Goal: Task Accomplishment & Management: Use online tool/utility

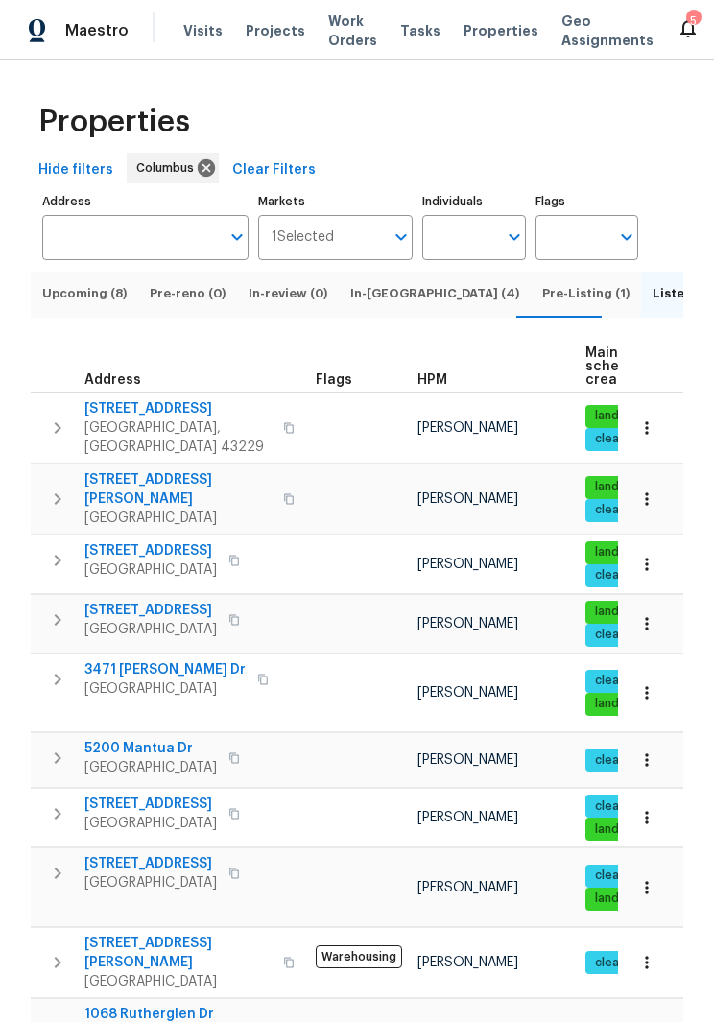
scroll to position [15, 0]
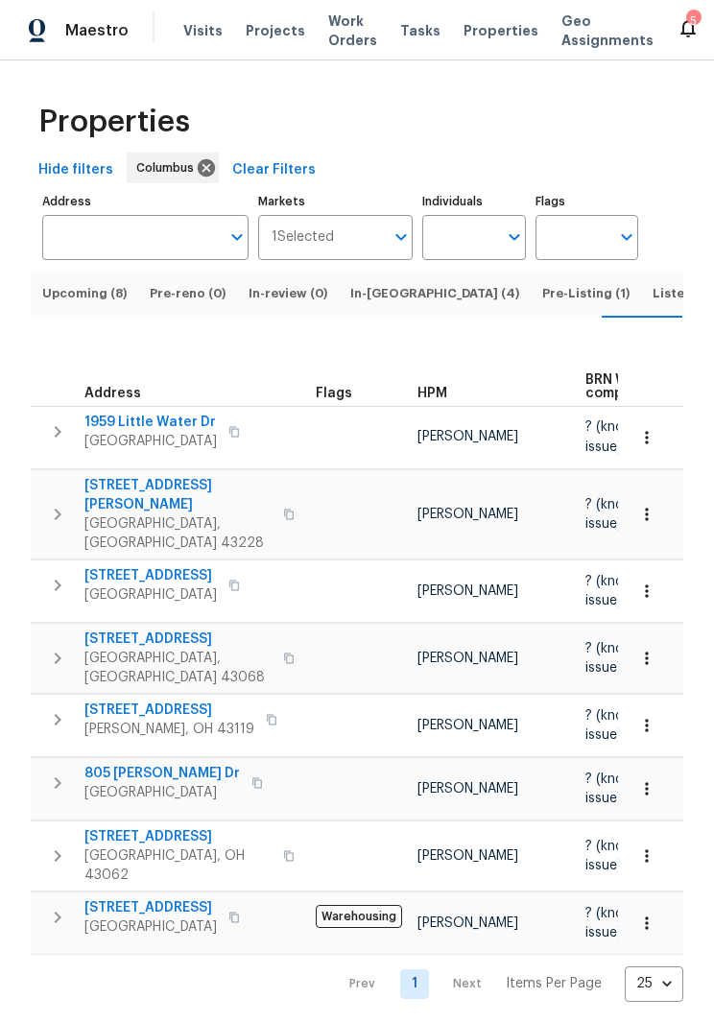
click at [160, 700] on span "[STREET_ADDRESS]" at bounding box center [169, 709] width 170 height 19
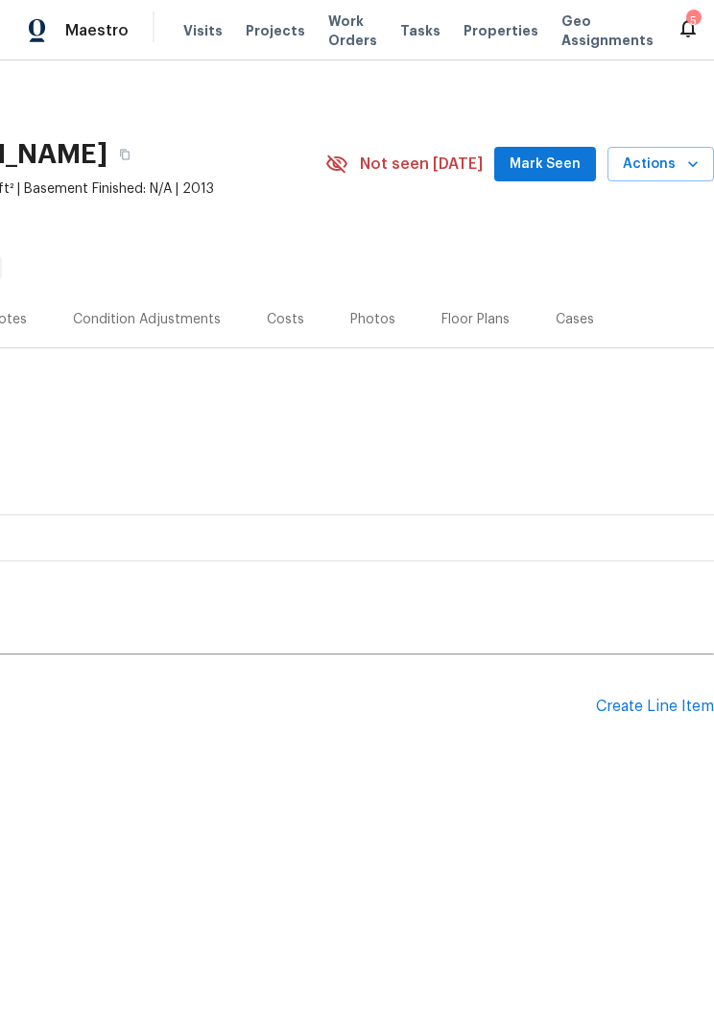
scroll to position [0, 370]
click at [656, 163] on span "Actions" at bounding box center [661, 165] width 76 height 24
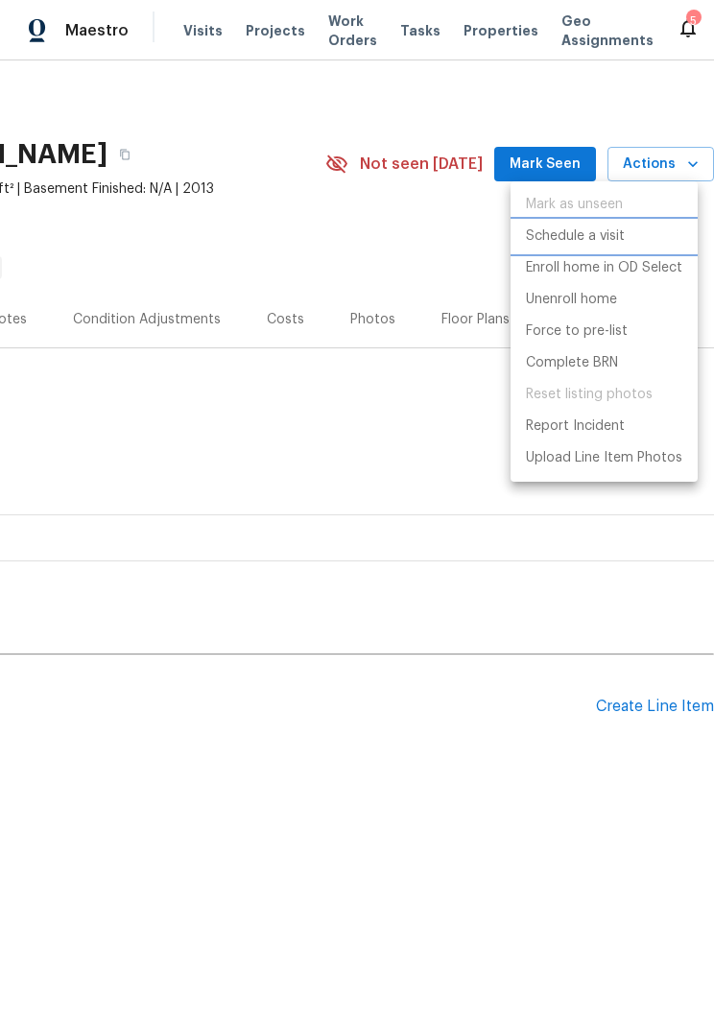
click at [607, 224] on li "Schedule a visit" at bounding box center [603, 237] width 187 height 32
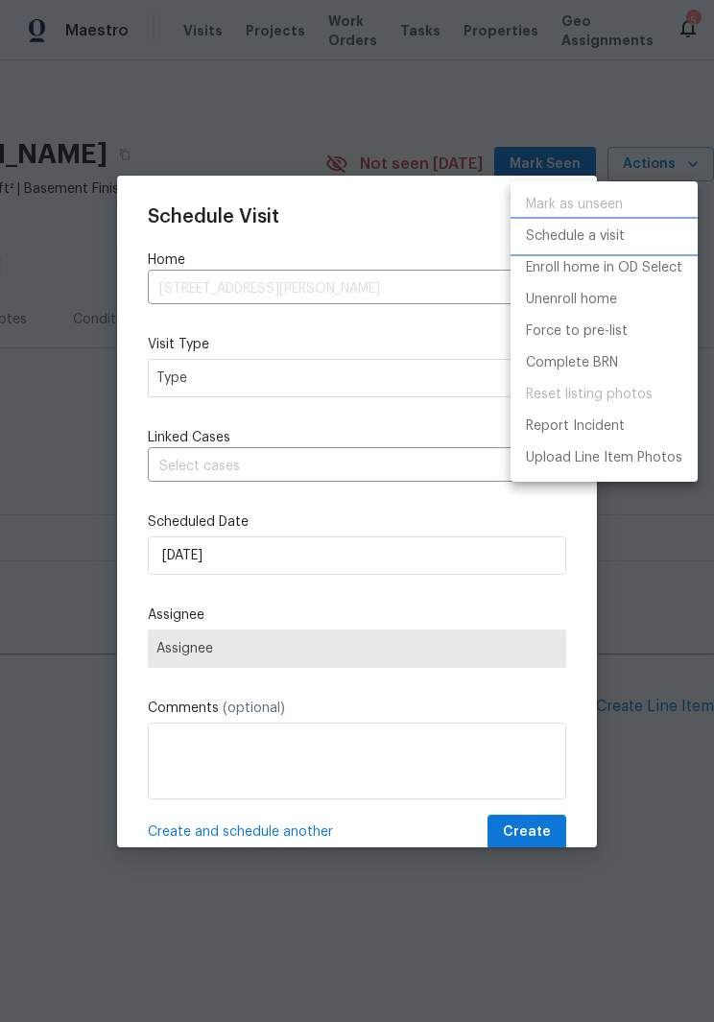
click at [596, 234] on p "Schedule a visit" at bounding box center [575, 236] width 99 height 20
click at [368, 373] on div at bounding box center [357, 511] width 714 height 1022
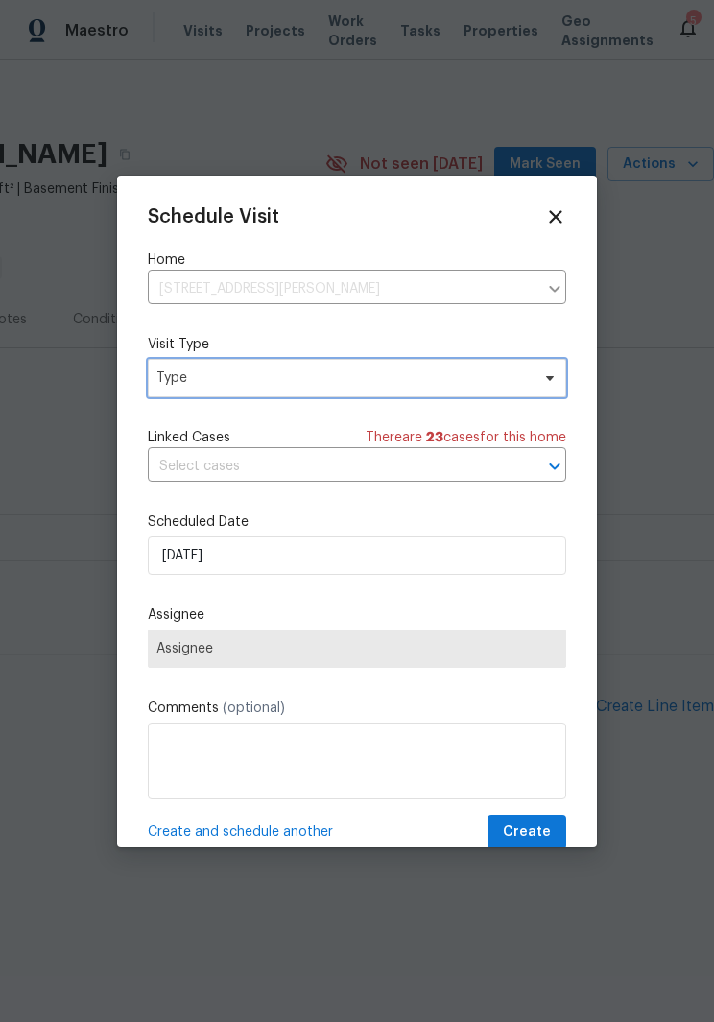
click at [556, 368] on span "Type" at bounding box center [357, 378] width 418 height 38
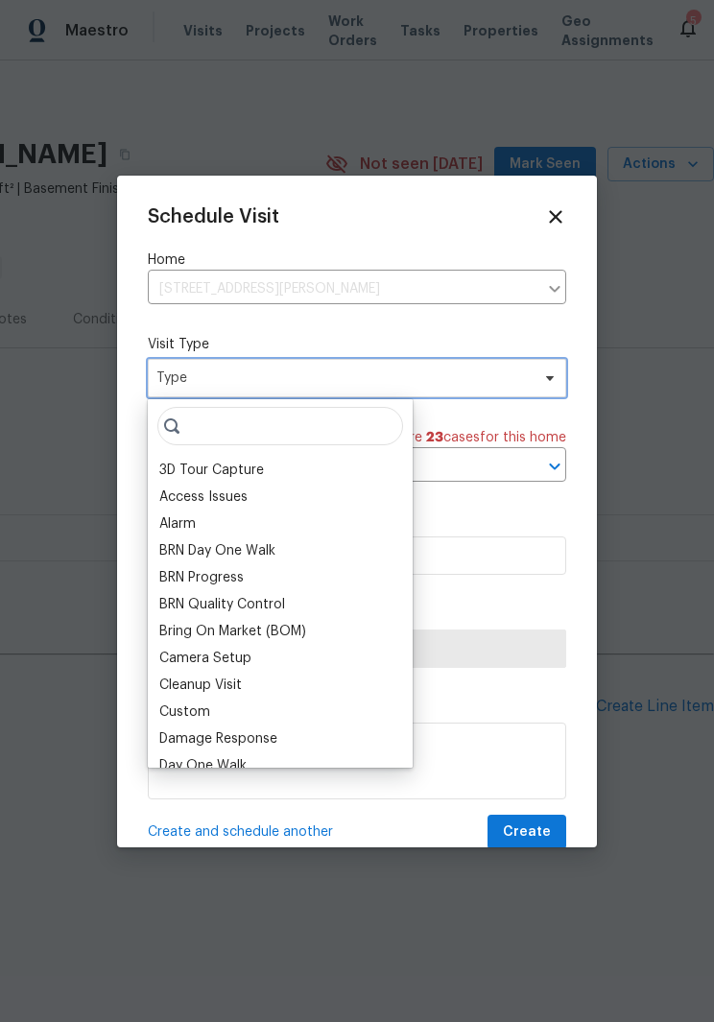
click at [517, 370] on span "Type" at bounding box center [342, 377] width 373 height 19
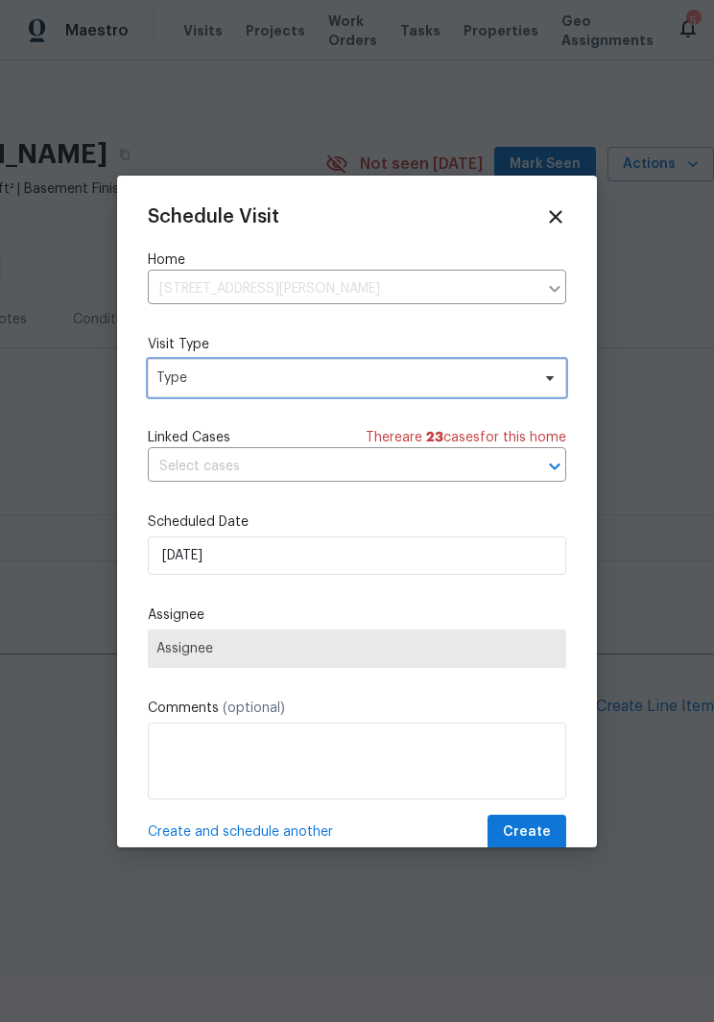
click at [533, 381] on span "Type" at bounding box center [357, 378] width 418 height 38
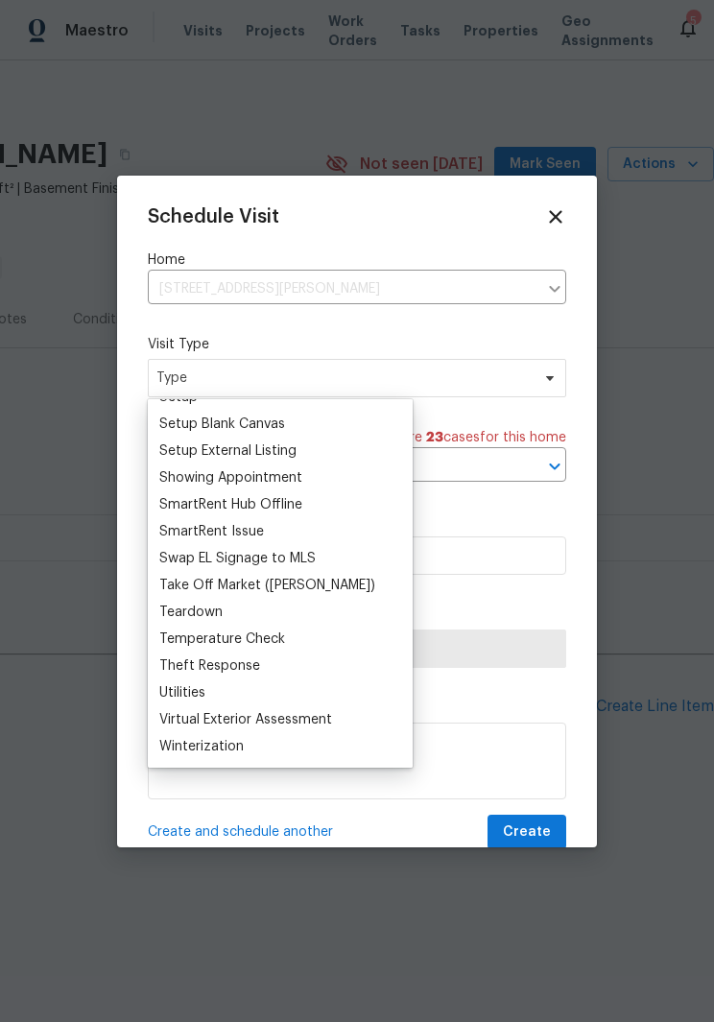
scroll to position [1604, 0]
click at [211, 616] on div "Teardown" at bounding box center [190, 612] width 63 height 19
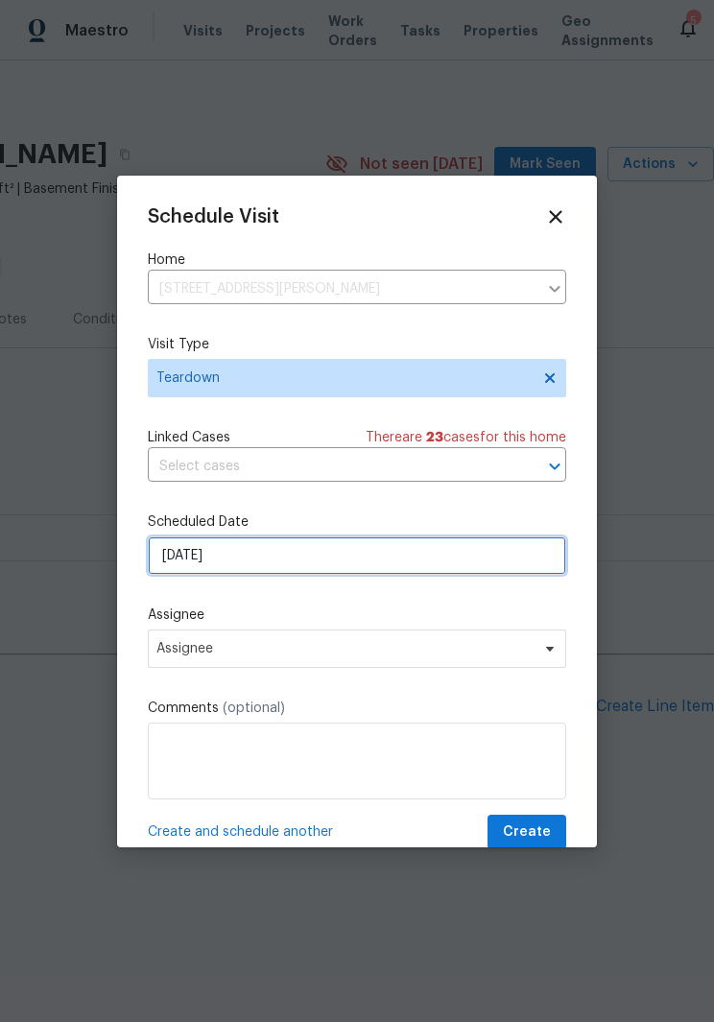
click at [438, 568] on input "[DATE]" at bounding box center [357, 555] width 418 height 38
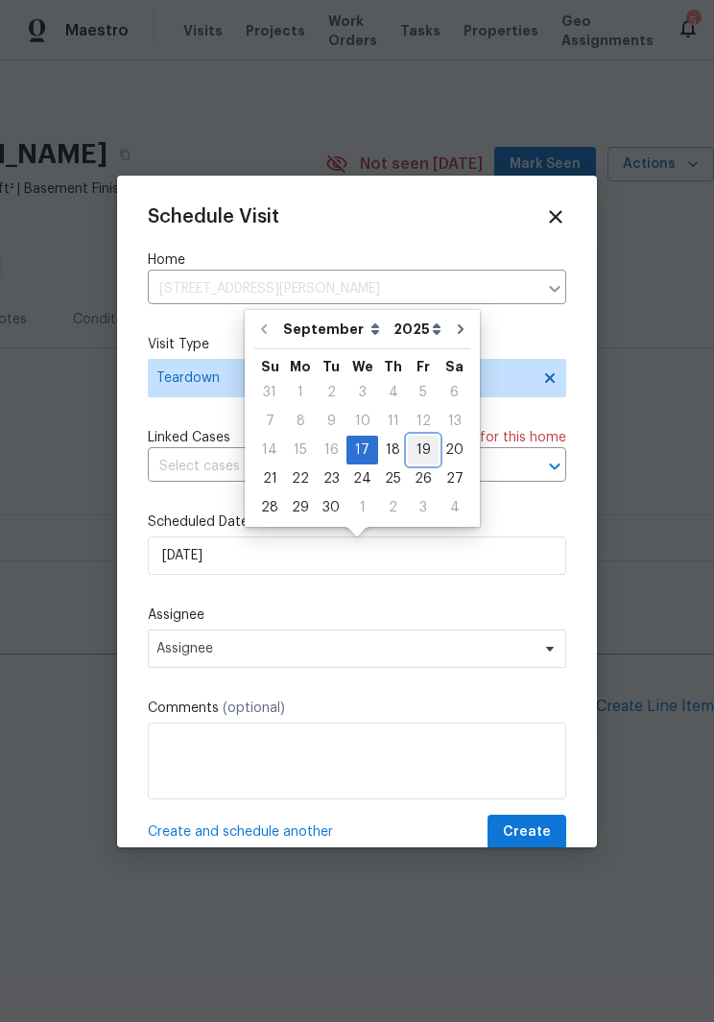
click at [418, 451] on div "19" at bounding box center [423, 450] width 31 height 27
type input "[DATE]"
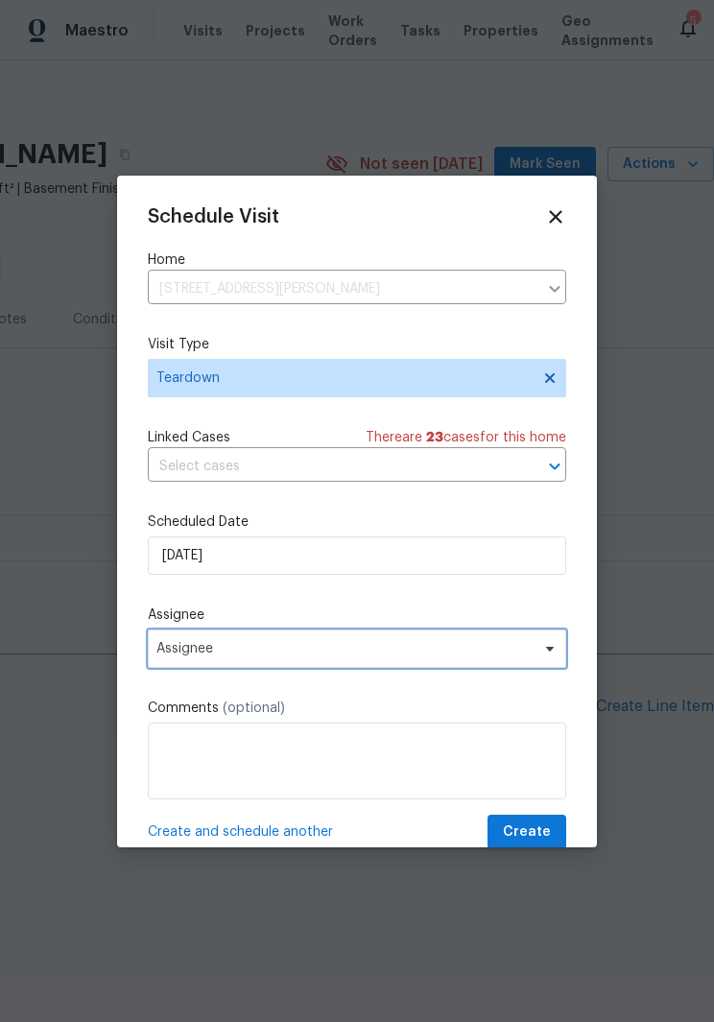
click at [543, 647] on icon at bounding box center [549, 648] width 15 height 15
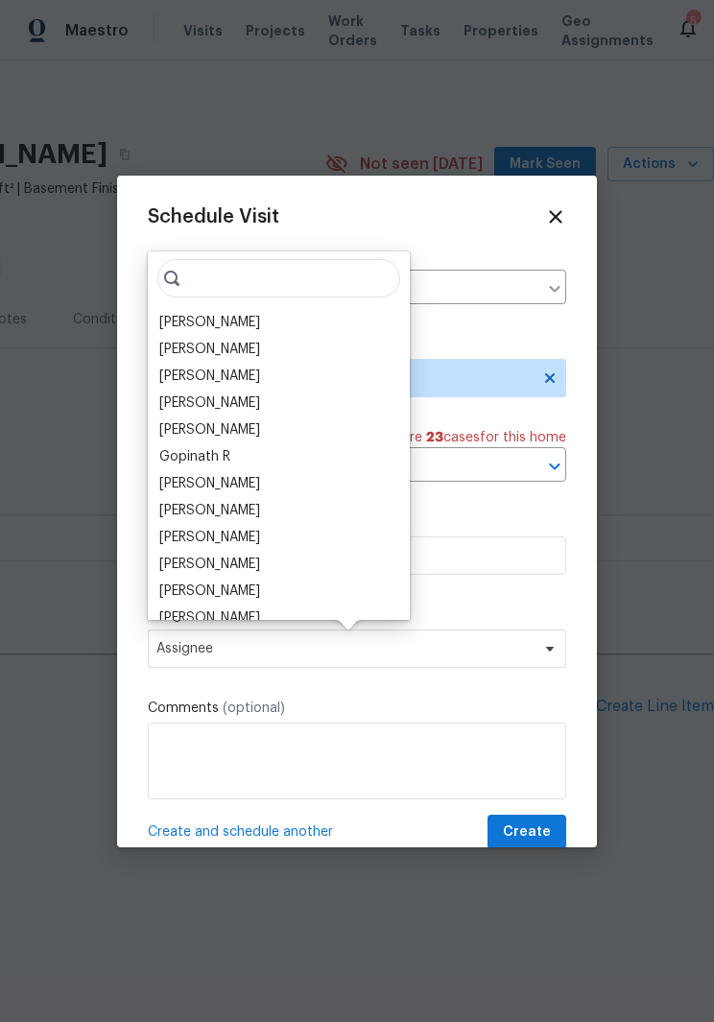
click at [252, 564] on div "[PERSON_NAME]" at bounding box center [209, 564] width 101 height 19
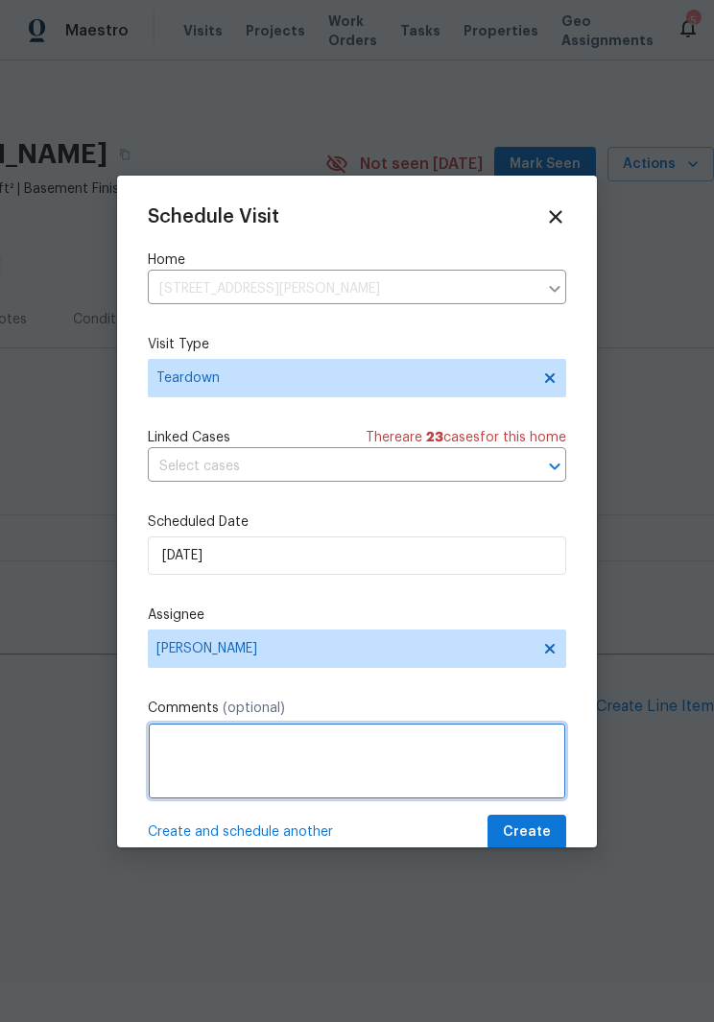
click at [172, 738] on textarea at bounding box center [357, 760] width 418 height 77
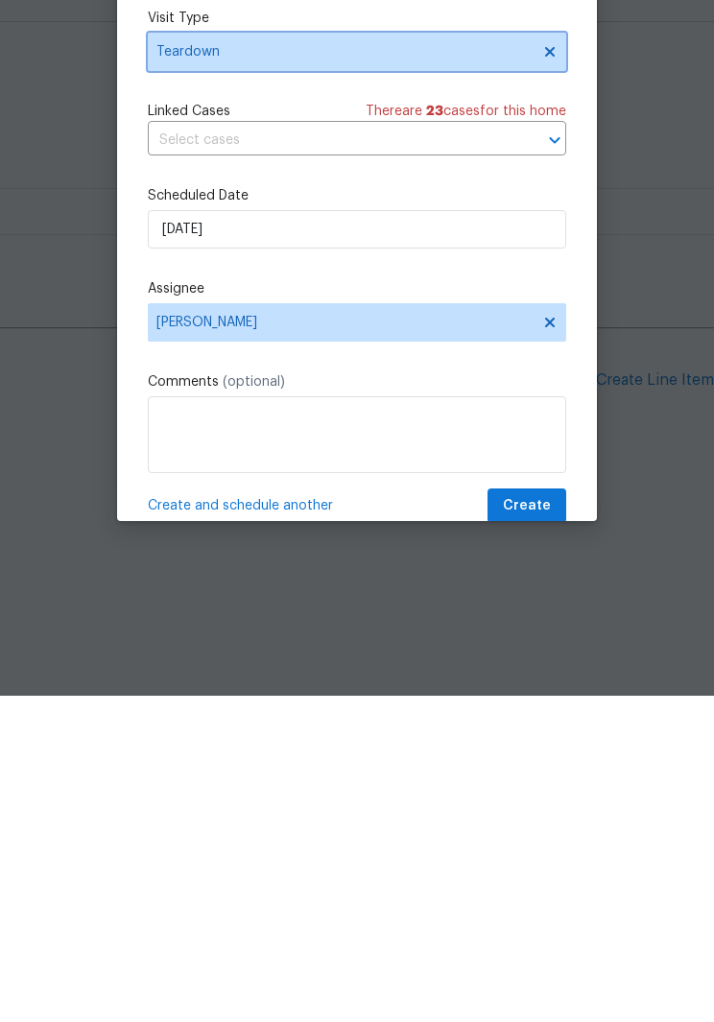
click at [541, 370] on span at bounding box center [546, 377] width 21 height 15
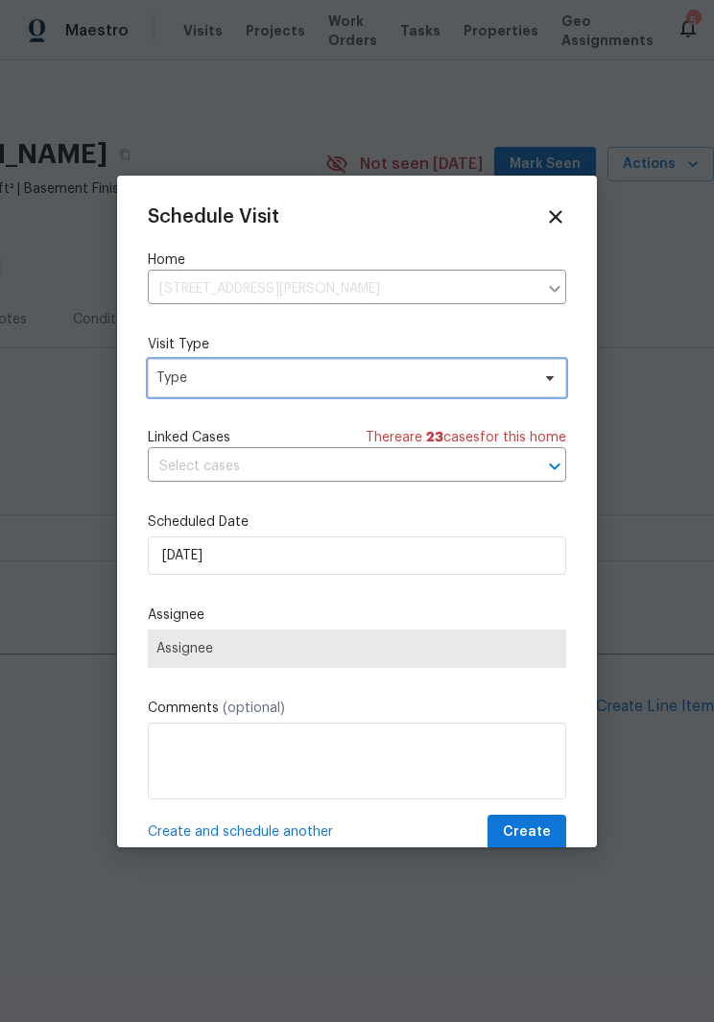
click at [414, 386] on span "Type" at bounding box center [342, 377] width 373 height 19
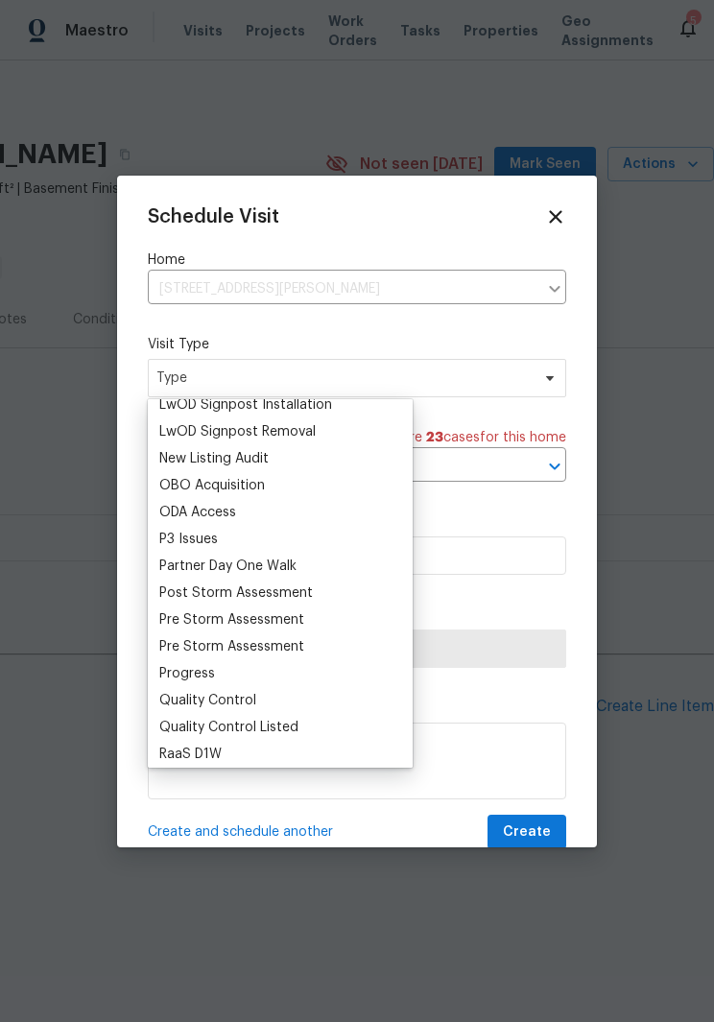
scroll to position [1064, 0]
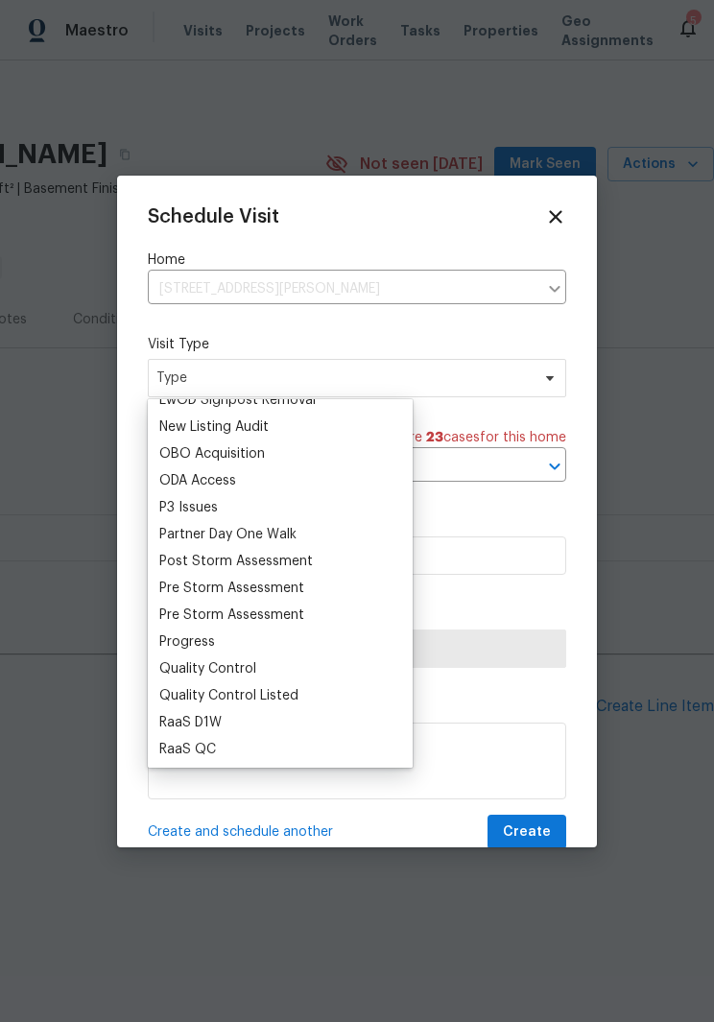
click at [197, 643] on div "Progress" at bounding box center [187, 641] width 56 height 19
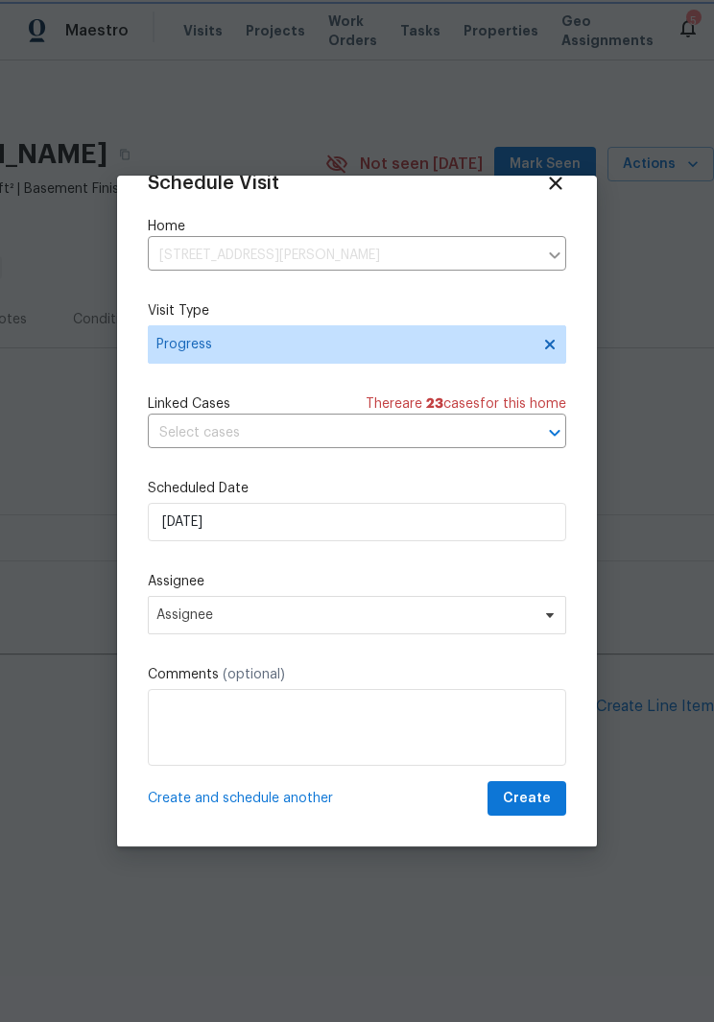
scroll to position [37, 0]
click at [530, 792] on span "Create" at bounding box center [527, 799] width 48 height 24
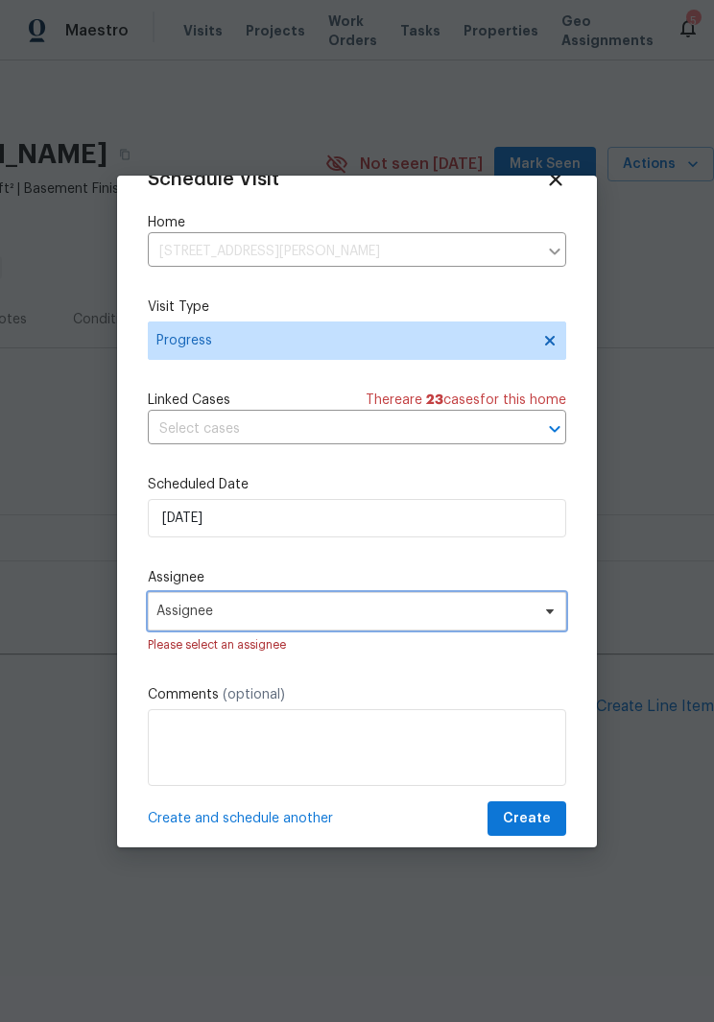
click at [535, 600] on span "Assignee" at bounding box center [357, 611] width 418 height 38
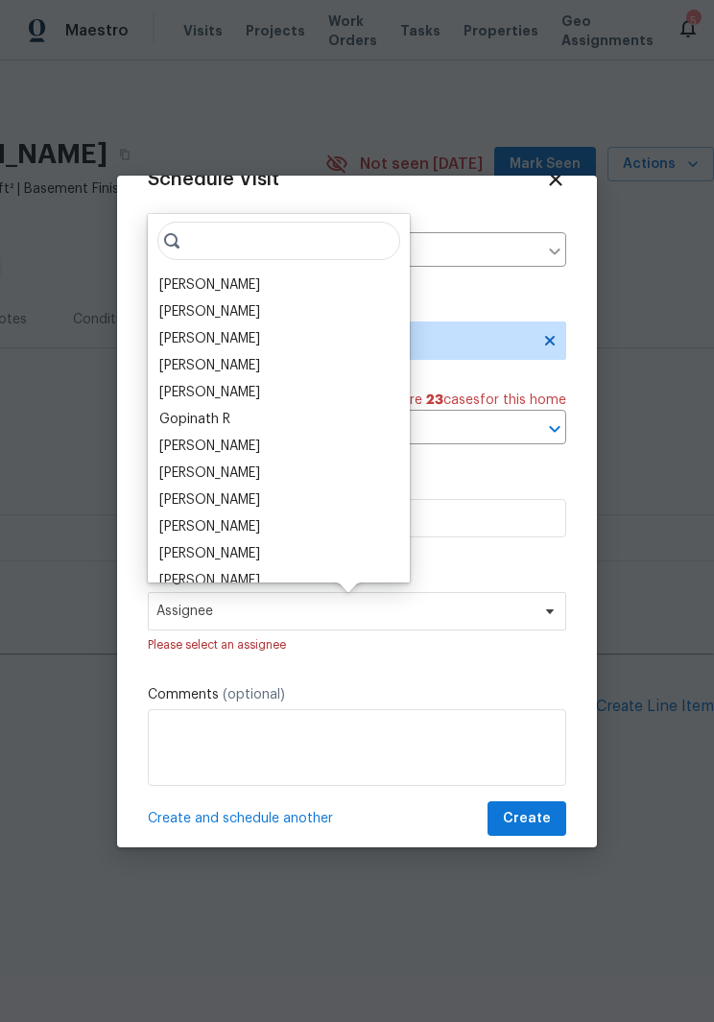
click at [281, 522] on div "[PERSON_NAME]" at bounding box center [279, 526] width 250 height 27
click at [532, 823] on span "Create" at bounding box center [527, 819] width 48 height 24
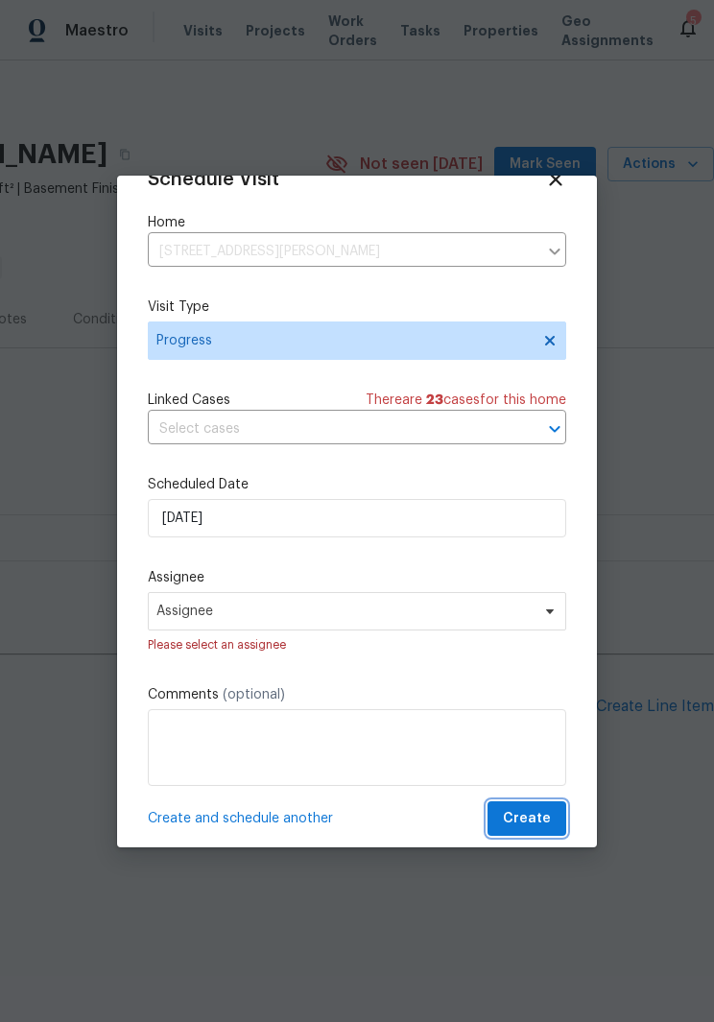
click at [528, 816] on span "Create" at bounding box center [527, 819] width 48 height 24
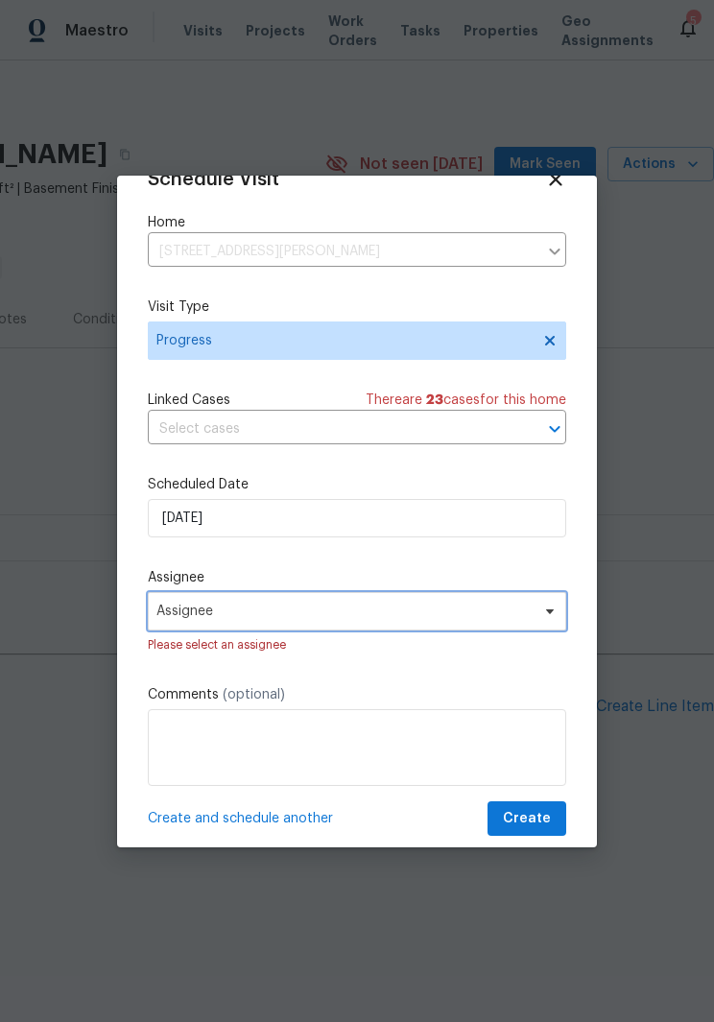
click at [536, 601] on span "Assignee" at bounding box center [357, 611] width 418 height 38
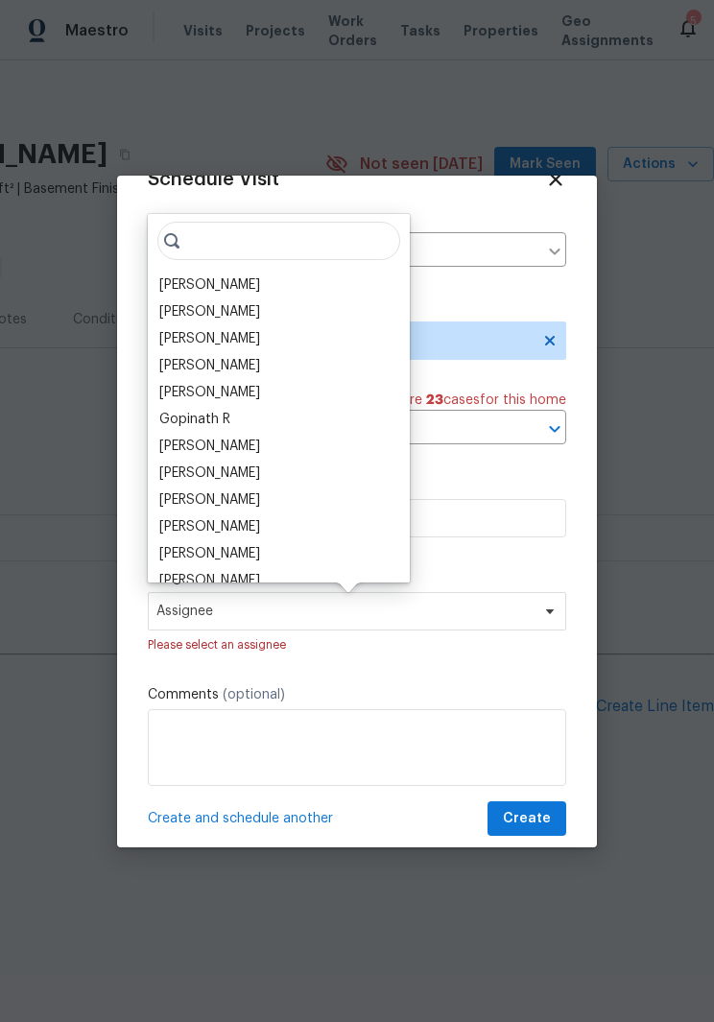
click at [257, 527] on div "[PERSON_NAME]" at bounding box center [209, 526] width 101 height 19
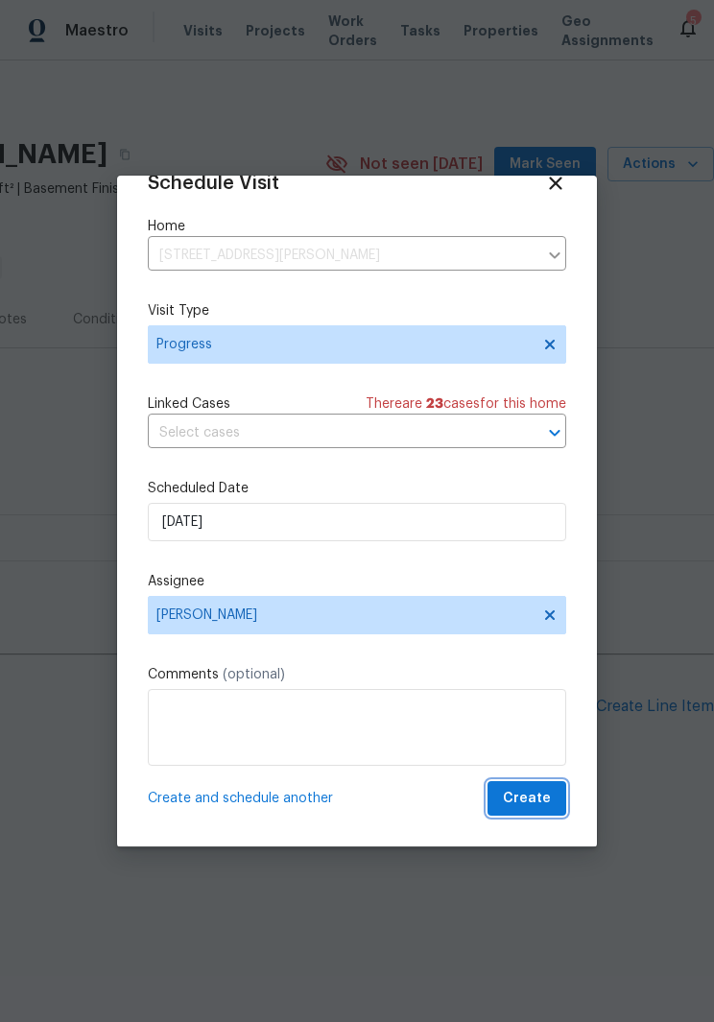
click at [534, 789] on span "Create" at bounding box center [527, 799] width 48 height 24
